Goal: Task Accomplishment & Management: Use online tool/utility

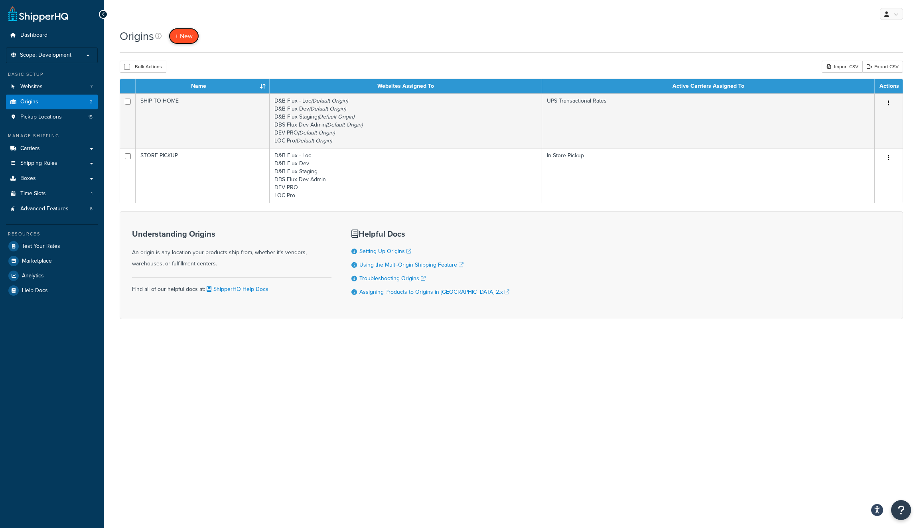
click at [186, 36] on span "+ New" at bounding box center [184, 36] width 18 height 9
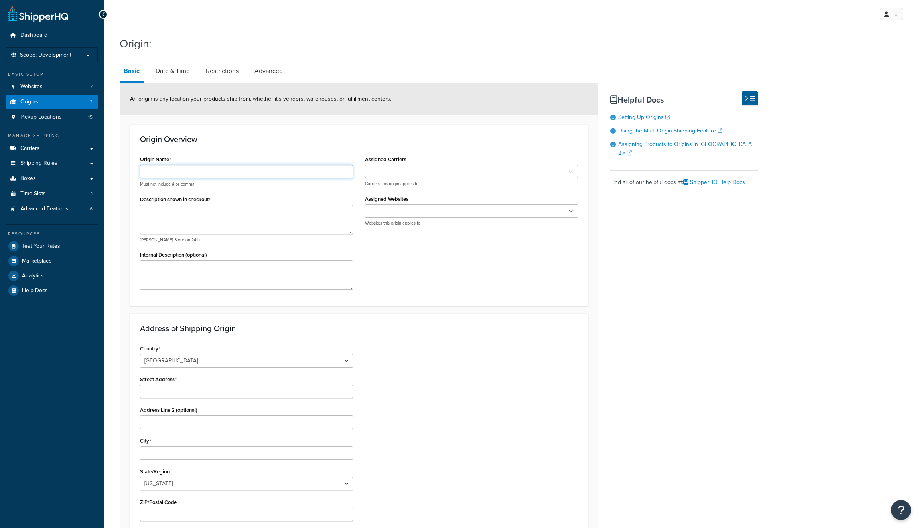
click at [207, 170] on input "Origin Name" at bounding box center [246, 172] width 213 height 14
paste input "Local Delivery Roadie"
type input "Local Delivery"
click at [157, 271] on textarea "Internal Description (optional)" at bounding box center [246, 275] width 213 height 30
click at [178, 220] on textarea "Description shown in checkout" at bounding box center [246, 220] width 213 height 30
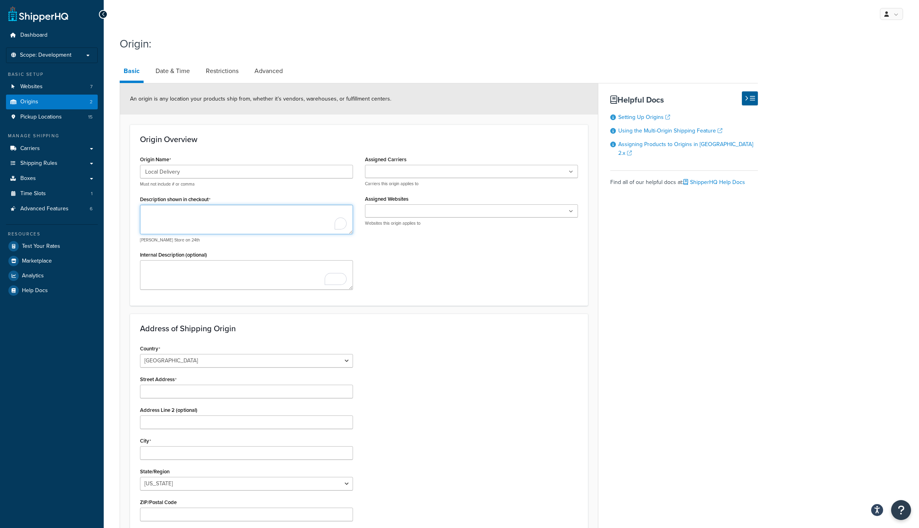
paste textarea "Local Delivery Roadie"
type textarea "Local Delivery Roadie"
click at [170, 282] on textarea "Internal Description (optional)" at bounding box center [246, 275] width 213 height 30
paste textarea "Local Delivery Roadie"
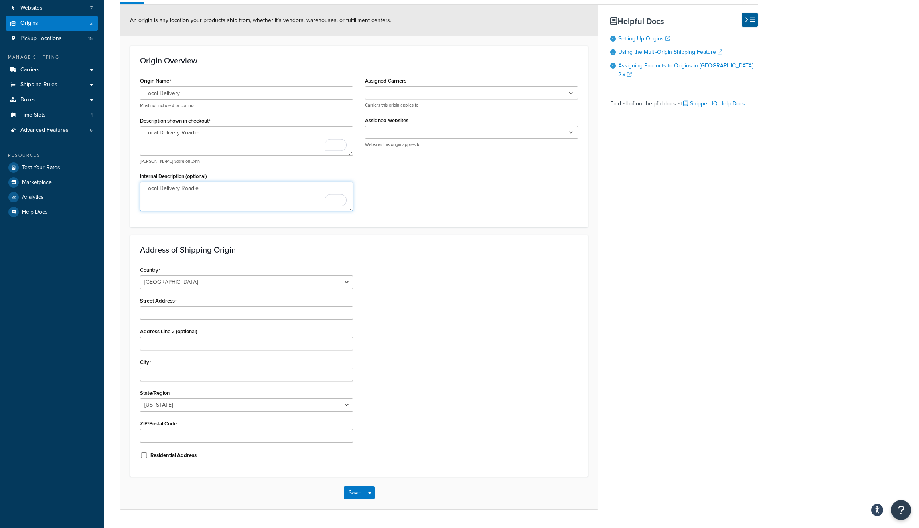
scroll to position [99, 0]
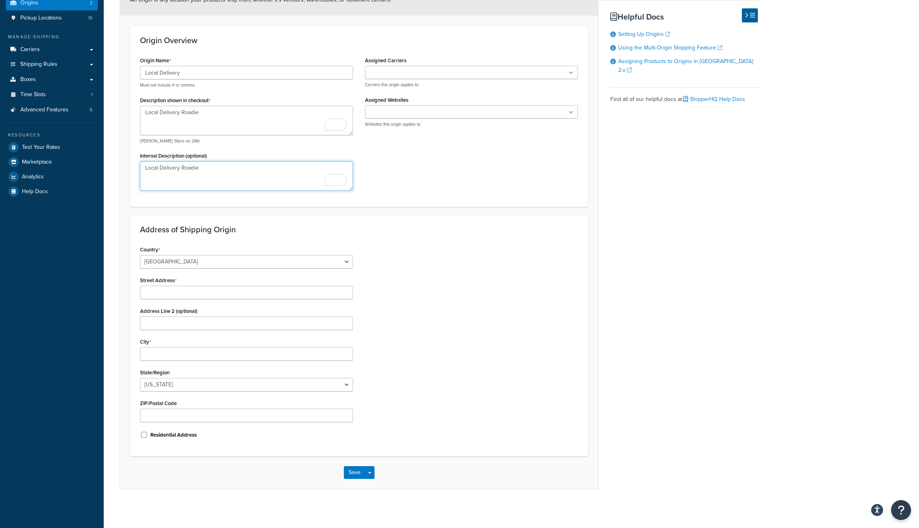
type textarea "Local Delivery Roadie"
click at [212, 294] on input "Street Address" at bounding box center [246, 293] width 213 height 14
paste input "620 Smeed Parkway"
type input "620 Smeed Parkway"
click at [175, 362] on div "Country United States United Kingdom Afghanistan Åland Islands Albania Algeria …" at bounding box center [246, 345] width 225 height 202
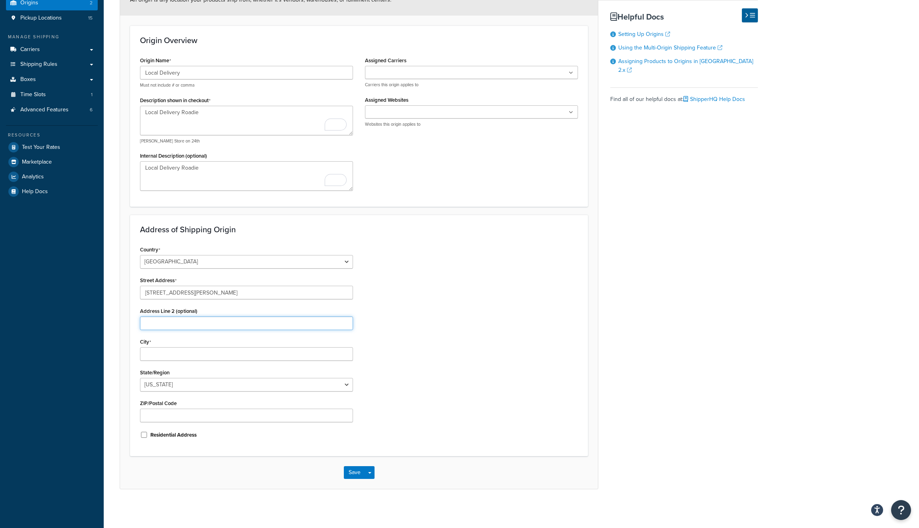
click at [176, 327] on input "Address Line 2 (optional)" at bounding box center [246, 323] width 213 height 14
click at [166, 392] on div "Country United States United Kingdom Afghanistan Åland Islands Albania Algeria …" at bounding box center [246, 345] width 225 height 202
click at [167, 354] on input "City" at bounding box center [246, 354] width 213 height 14
paste input "Caldwell"
type input "Caldwell"
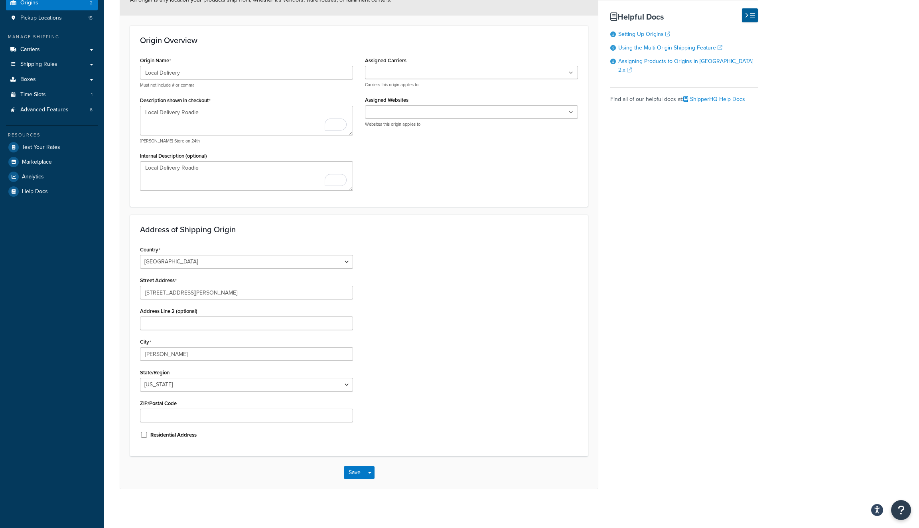
click at [439, 294] on div "Country United States United Kingdom Afghanistan Åland Islands Albania Algeria …" at bounding box center [359, 345] width 450 height 202
click at [274, 381] on select "Alabama Alaska American Samoa Arizona Arkansas Armed Forces Americas Armed Forc…" at bounding box center [246, 385] width 213 height 14
select select "12"
click at [257, 417] on input "ZIP/Postal Code" at bounding box center [246, 416] width 213 height 14
paste input "83605"
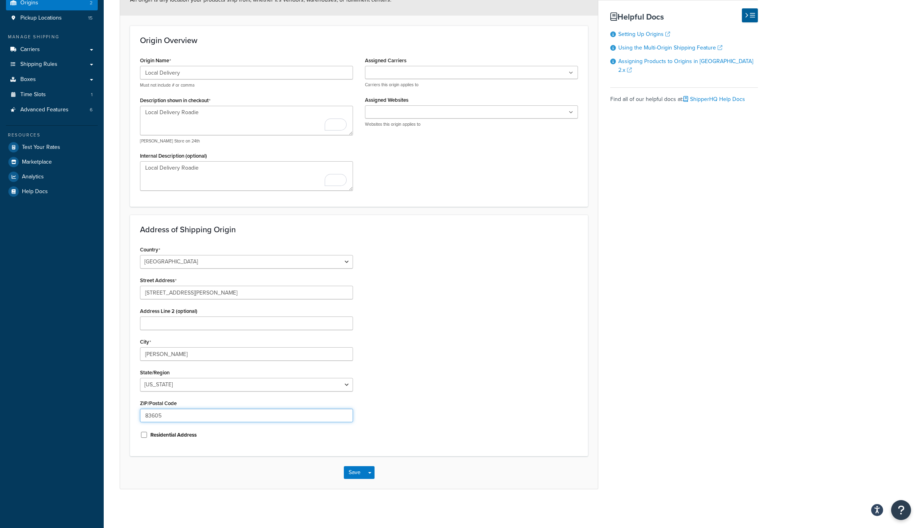
type input "83605"
click at [490, 341] on div "Country United States United Kingdom Afghanistan Åland Islands Albania Algeria …" at bounding box center [359, 345] width 450 height 202
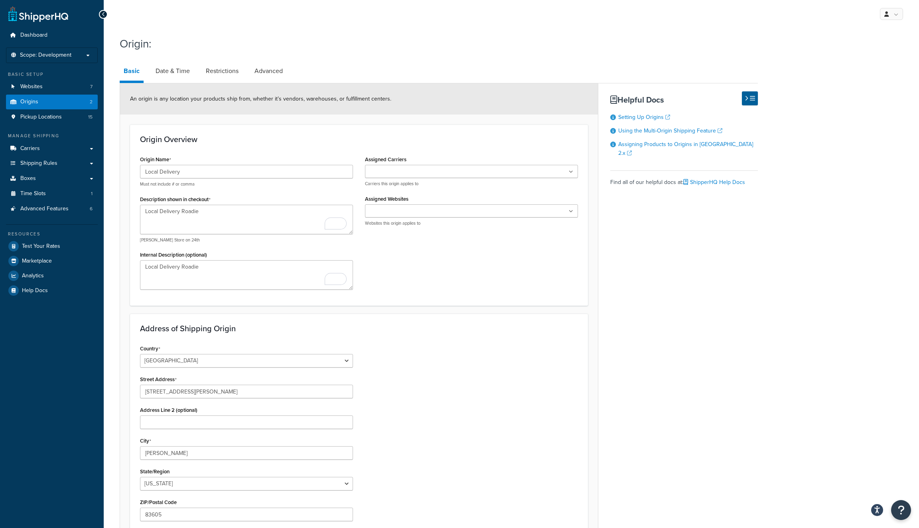
click at [437, 175] on ul at bounding box center [471, 171] width 213 height 13
click at [450, 397] on div "Country United States United Kingdom Afghanistan Åland Islands Albania Algeria …" at bounding box center [359, 444] width 450 height 202
click at [437, 210] on ul at bounding box center [471, 210] width 213 height 13
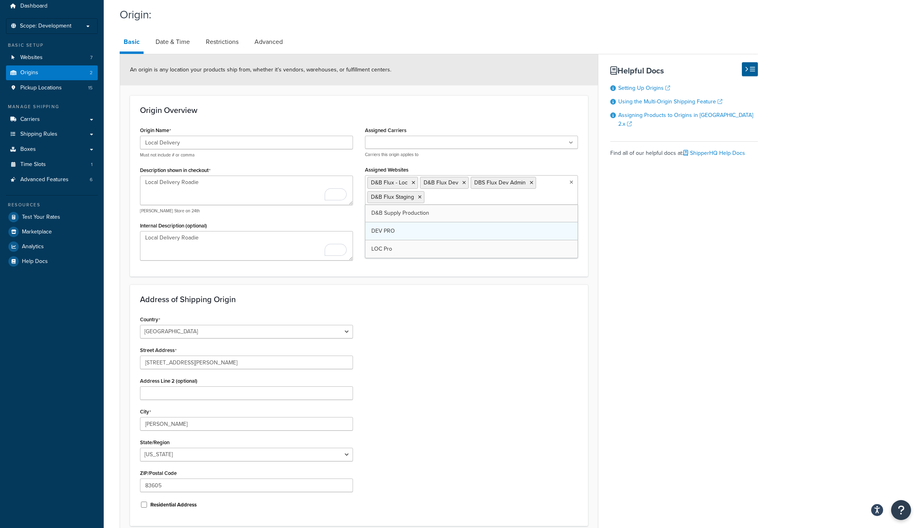
scroll to position [36, 0]
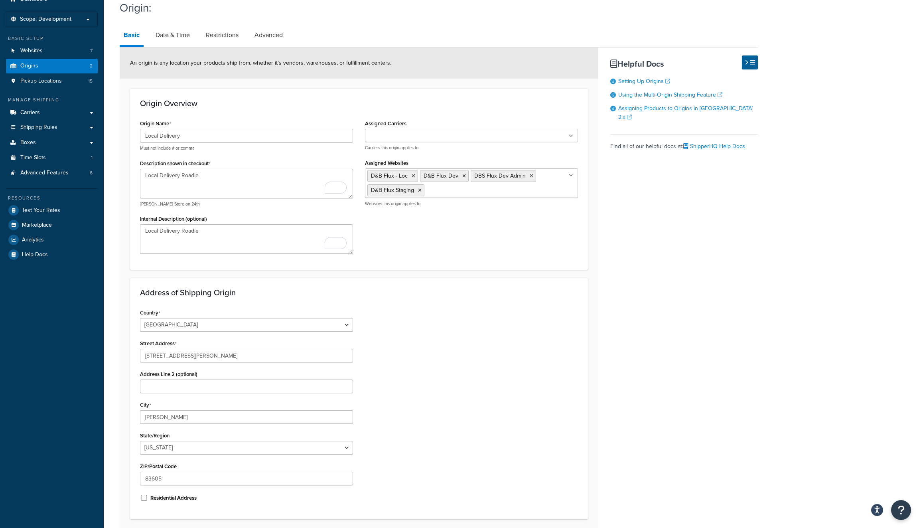
click at [437, 343] on div "Country United States United Kingdom Afghanistan Åland Islands Albania Algeria …" at bounding box center [359, 408] width 450 height 202
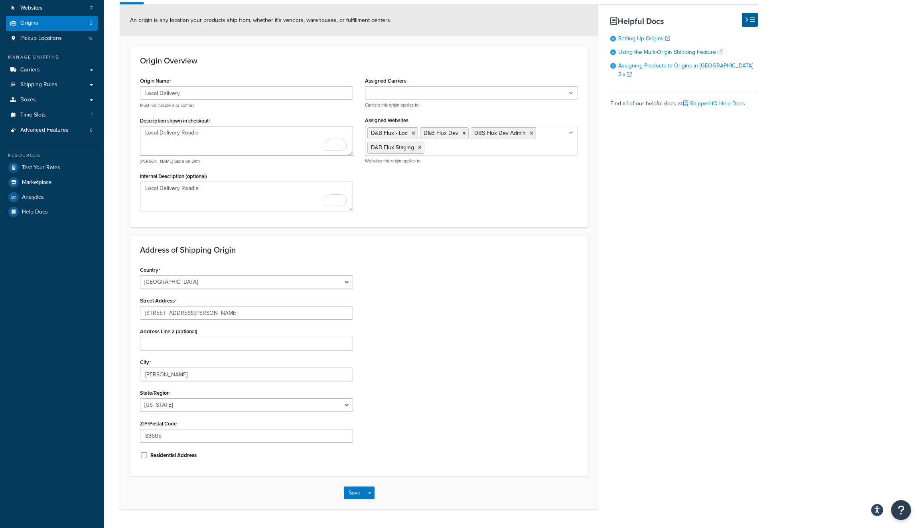
scroll to position [99, 0]
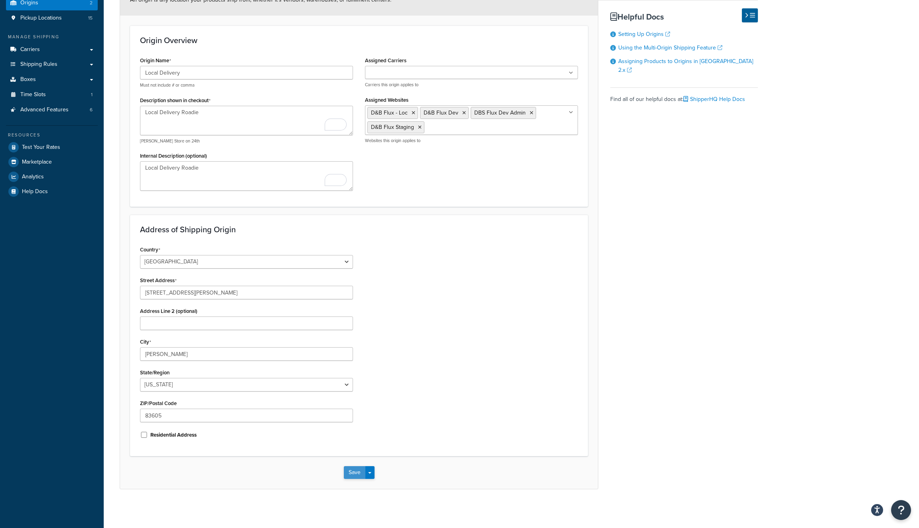
click at [356, 469] on button "Save" at bounding box center [355, 472] width 22 height 13
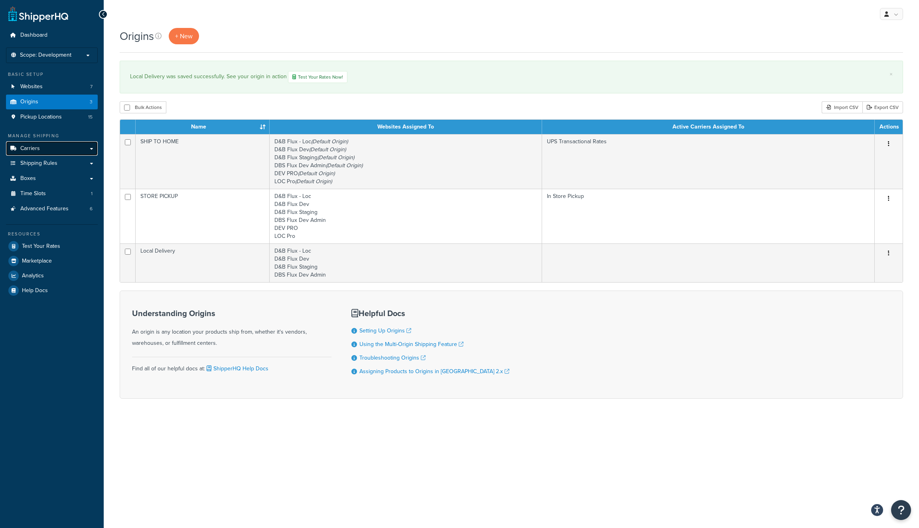
click at [50, 154] on link "Carriers" at bounding box center [52, 148] width 92 height 15
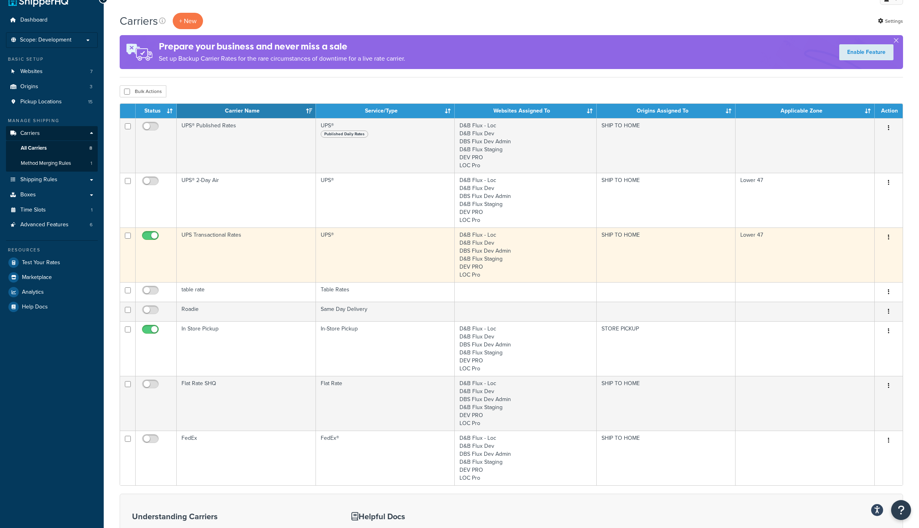
scroll to position [15, 0]
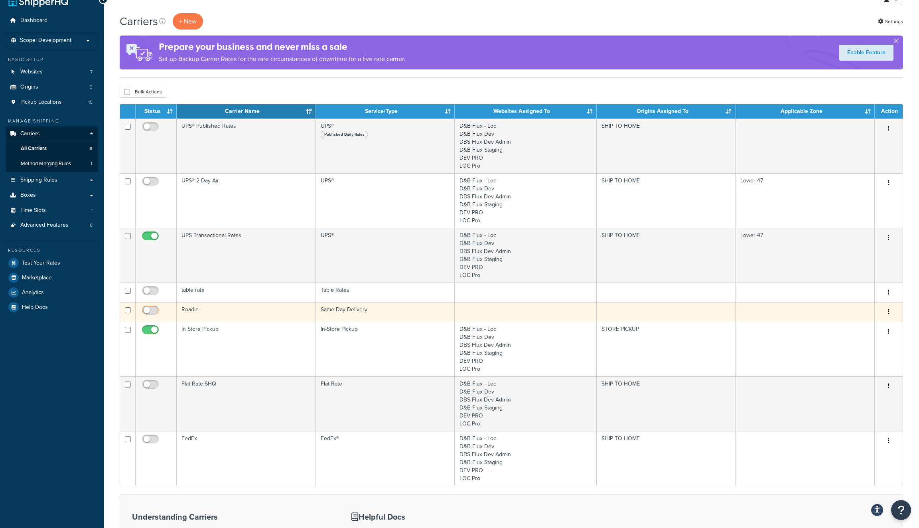
click at [157, 307] on input "checkbox" at bounding box center [151, 312] width 22 height 10
checkbox input "true"
click at [886, 311] on button "button" at bounding box center [888, 312] width 11 height 13
click at [874, 323] on link "Edit" at bounding box center [856, 327] width 63 height 16
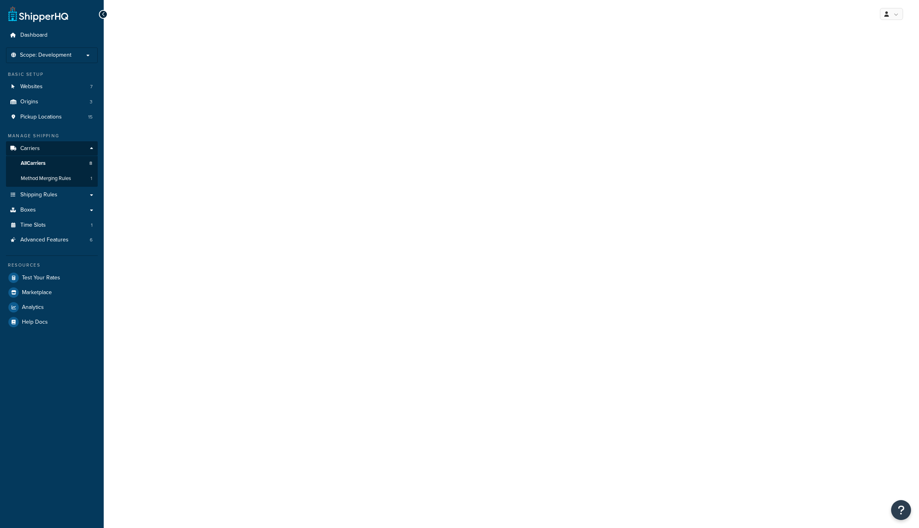
select select "sameday"
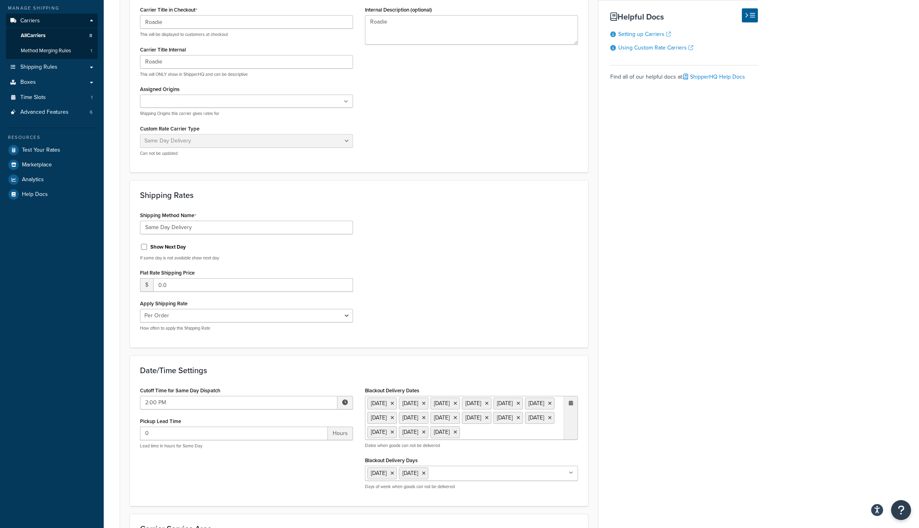
scroll to position [130, 0]
drag, startPoint x: 167, startPoint y: 283, endPoint x: 142, endPoint y: 283, distance: 24.3
click at [142, 283] on div "$ 0.0" at bounding box center [246, 283] width 213 height 14
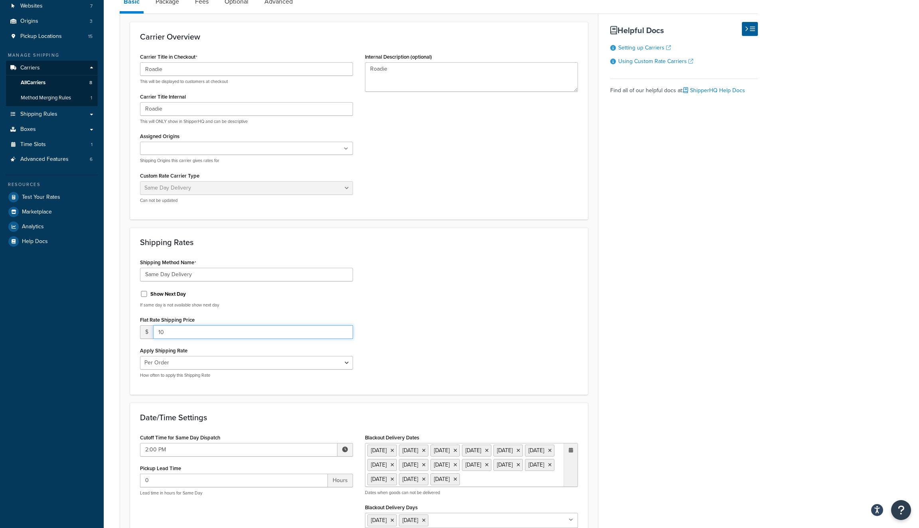
scroll to position [0, 0]
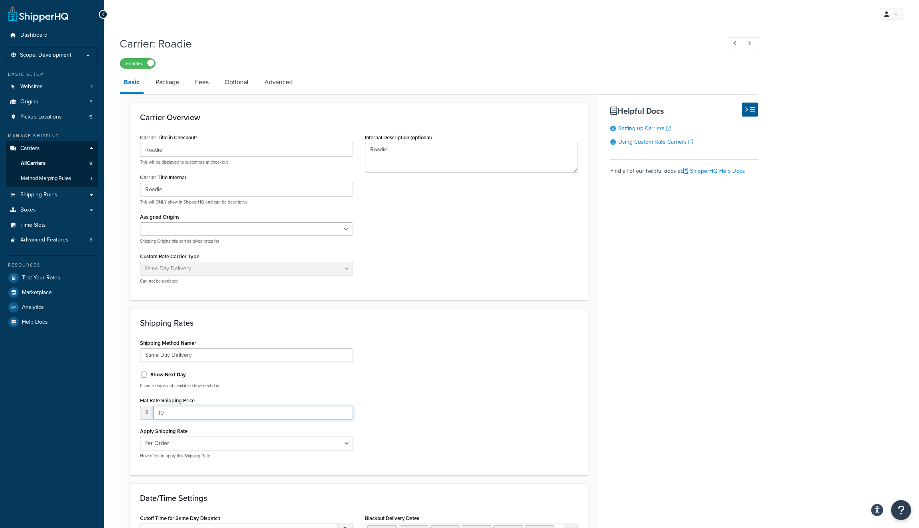
type input "10"
click at [263, 232] on ul at bounding box center [246, 228] width 213 height 13
click at [511, 321] on h3 "Shipping Rates" at bounding box center [359, 324] width 438 height 9
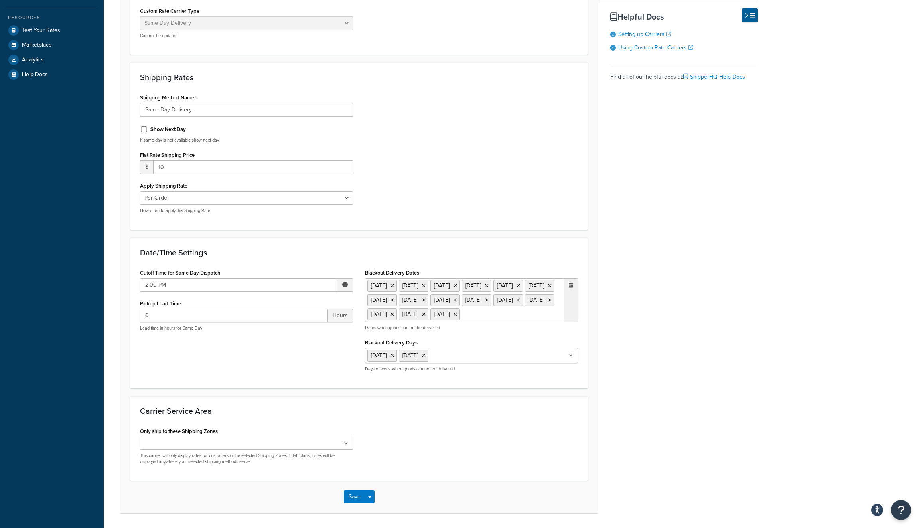
scroll to position [284, 0]
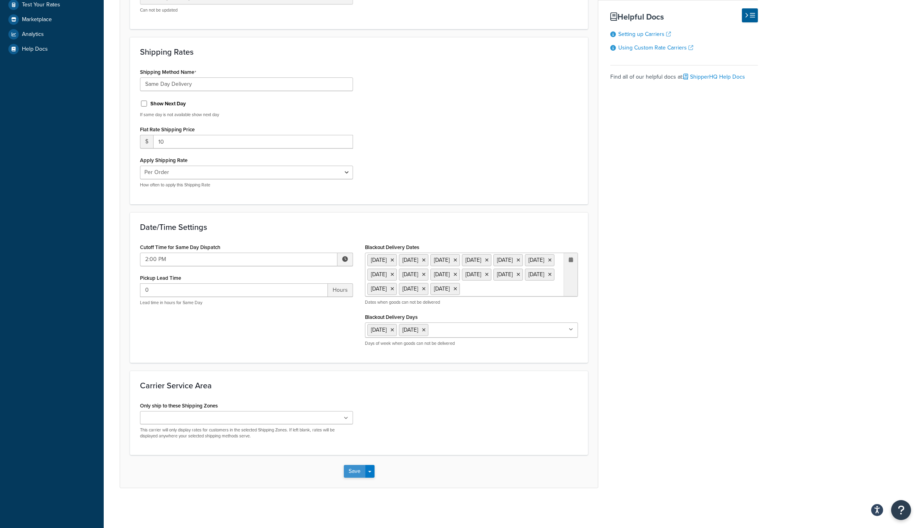
click at [351, 478] on div "Save Save Dropdown Save and Edit" at bounding box center [359, 471] width 478 height 33
click at [351, 474] on button "Save" at bounding box center [355, 471] width 22 height 13
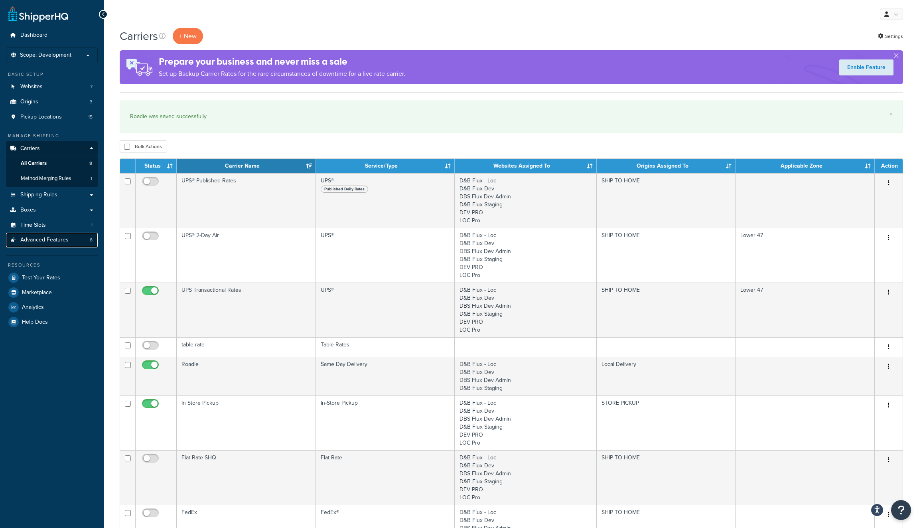
click at [60, 245] on link "Advanced Features 6" at bounding box center [52, 240] width 92 height 15
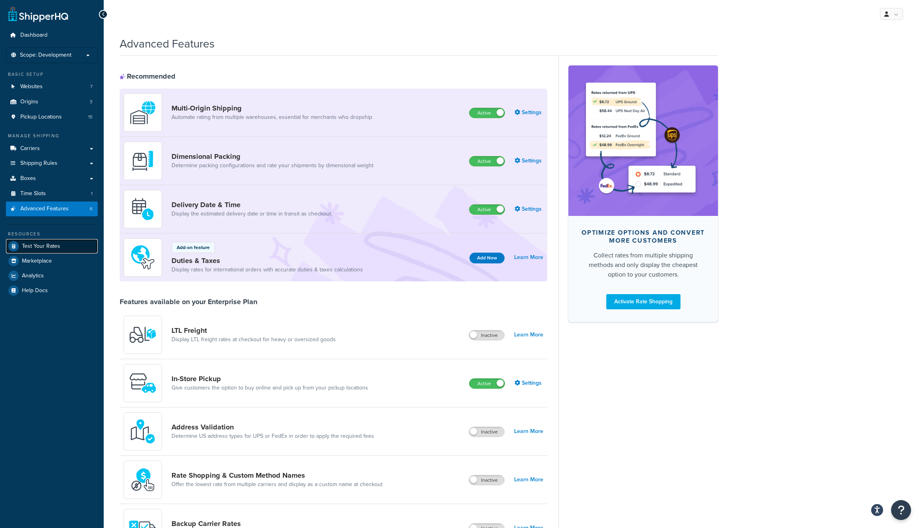
click at [51, 252] on link "Test Your Rates" at bounding box center [52, 246] width 92 height 14
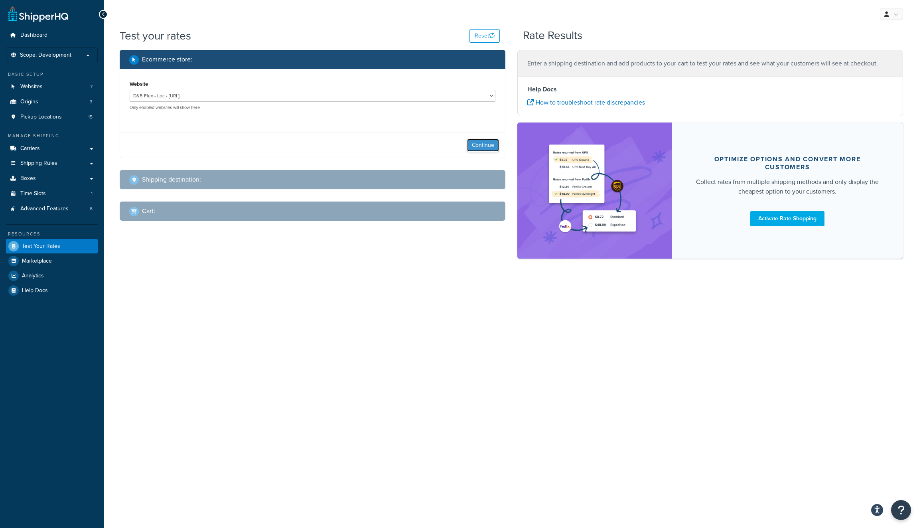
click at [480, 141] on button "Continue" at bounding box center [483, 145] width 32 height 13
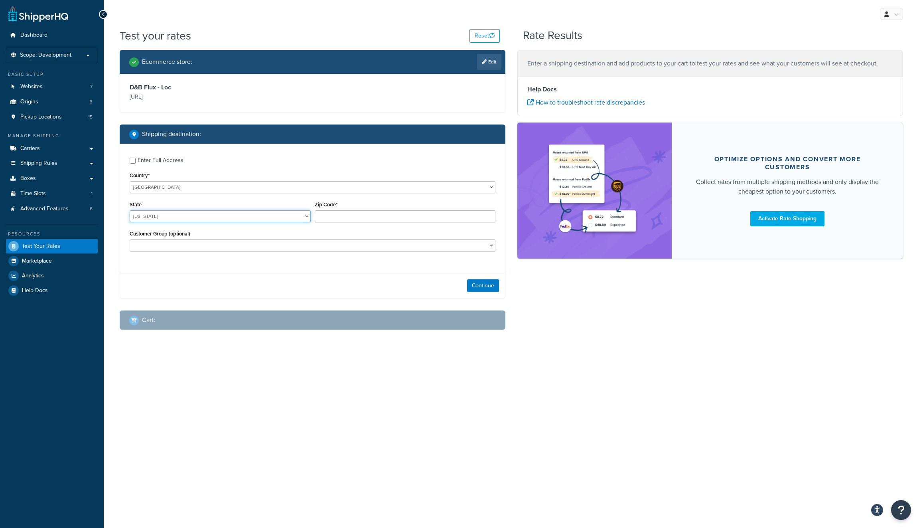
click at [270, 218] on select "Alabama Alaska American Samoa Arizona Arkansas Armed Forces Americas Armed Forc…" at bounding box center [220, 216] width 181 height 12
select select "ID"
click at [385, 220] on input "Zip Code*" at bounding box center [405, 216] width 181 height 12
type input "83605"
click at [213, 251] on select "Customer Group (optional)" at bounding box center [313, 245] width 366 height 12
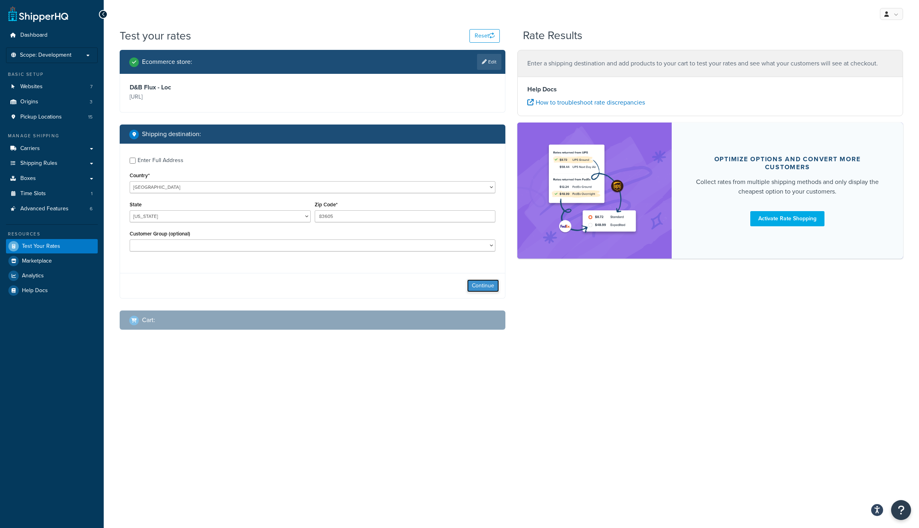
click at [486, 282] on button "Continue" at bounding box center [483, 285] width 32 height 13
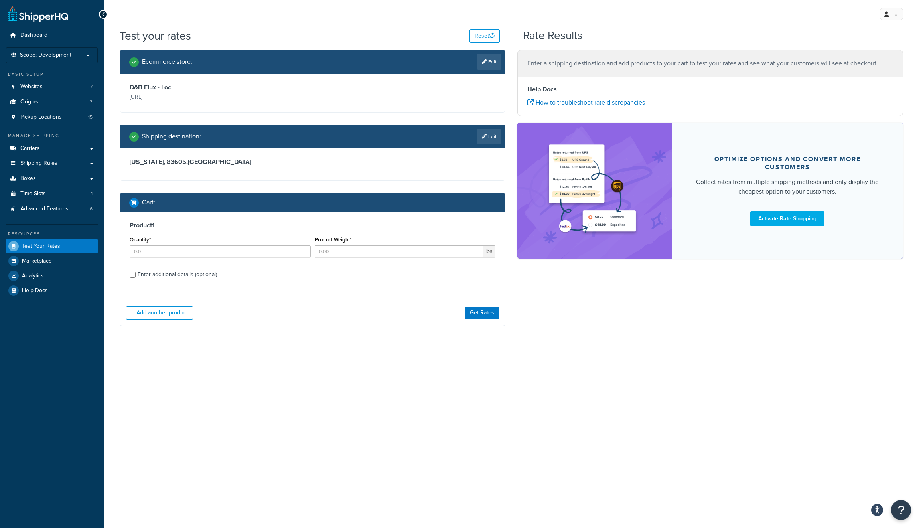
click at [153, 273] on div "Enter additional details (optional)" at bounding box center [177, 274] width 79 height 11
click at [136, 273] on input "Enter additional details (optional)" at bounding box center [133, 275] width 6 height 6
checkbox input "true"
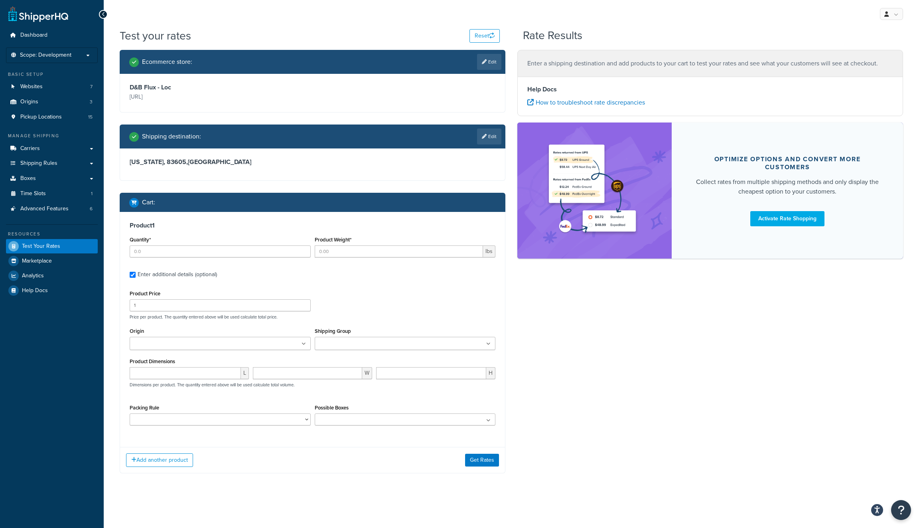
click at [174, 340] on input "Origin" at bounding box center [167, 344] width 71 height 9
click at [197, 252] on input "Quantity*" at bounding box center [220, 251] width 181 height 12
type input "1"
click at [351, 251] on input "Product Weight*" at bounding box center [399, 251] width 169 height 12
type input "1"
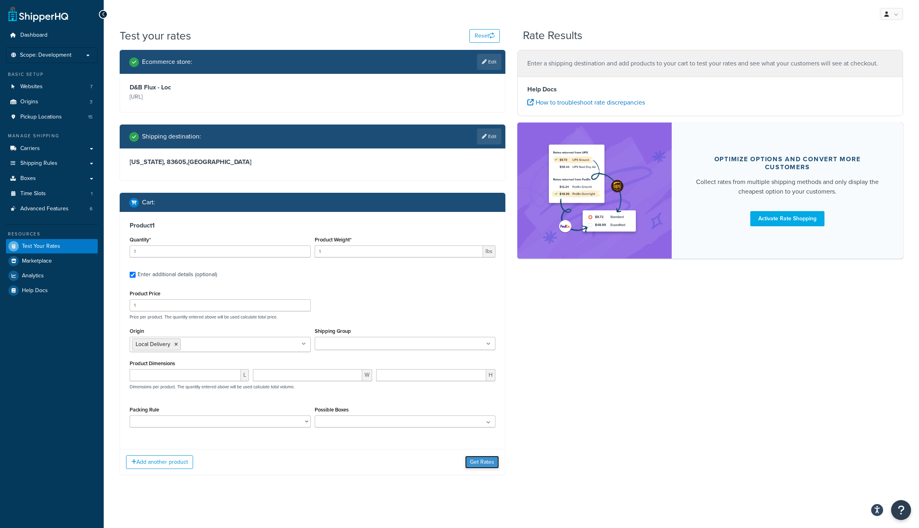
click at [484, 464] on button "Get Rates" at bounding box center [482, 462] width 34 height 13
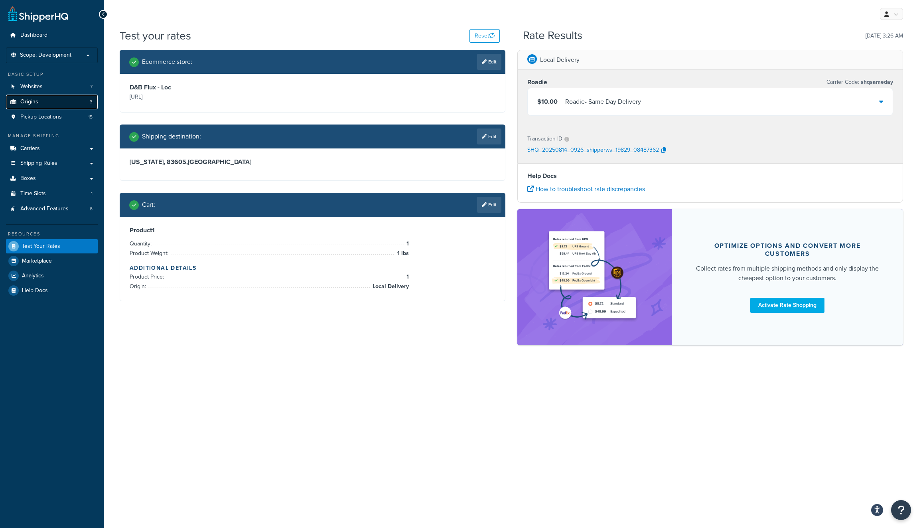
click at [57, 104] on link "Origins 3" at bounding box center [52, 102] width 92 height 15
